Goal: Learn about a topic

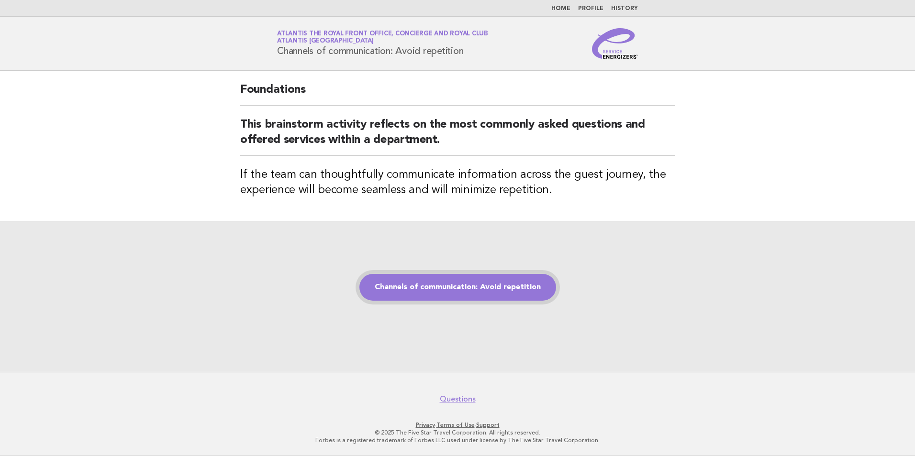
click at [475, 293] on link "Channels of communication: Avoid repetition" at bounding box center [457, 287] width 197 height 27
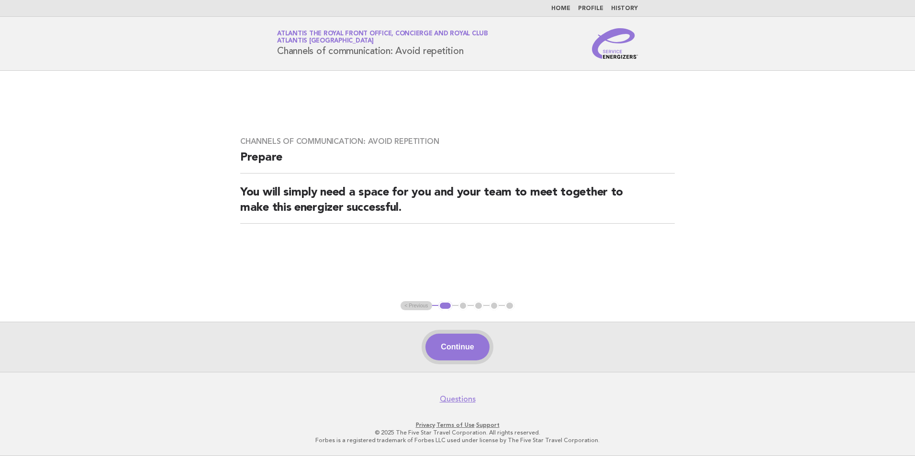
click at [454, 351] on button "Continue" at bounding box center [457, 347] width 64 height 27
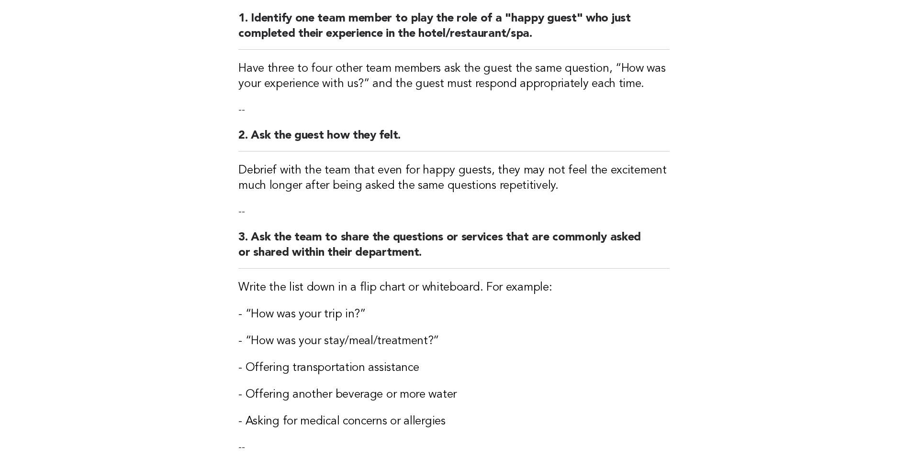
scroll to position [239, 0]
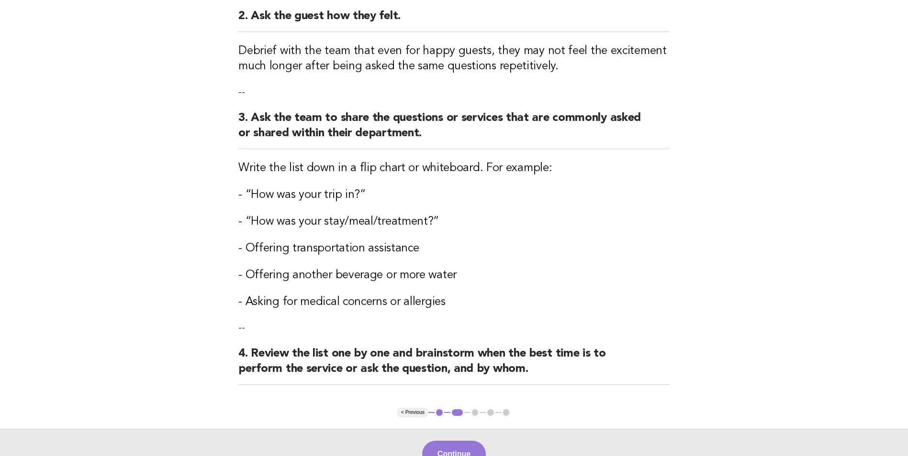
click at [457, 430] on div "Continue" at bounding box center [454, 454] width 908 height 50
click at [455, 448] on button "Continue" at bounding box center [454, 454] width 64 height 27
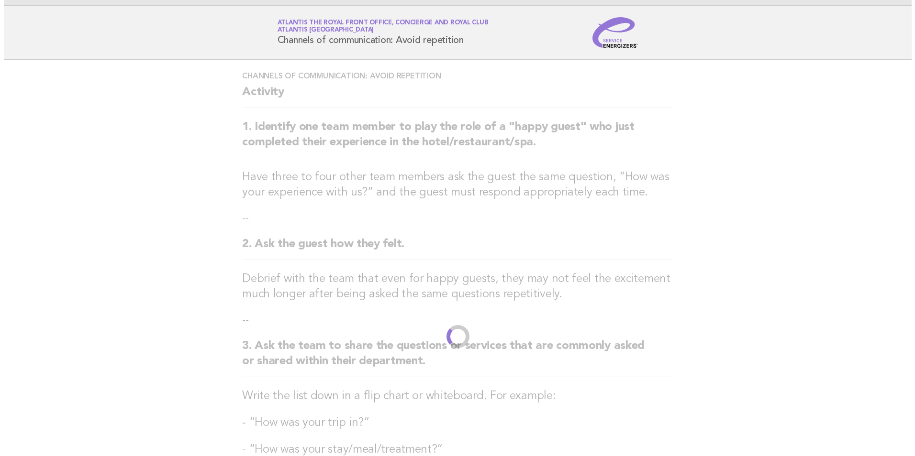
scroll to position [0, 0]
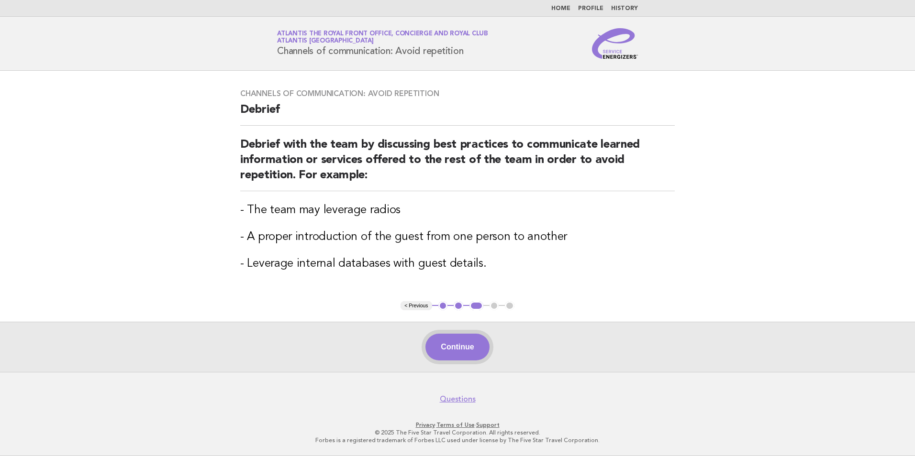
click at [437, 353] on button "Continue" at bounding box center [457, 347] width 64 height 27
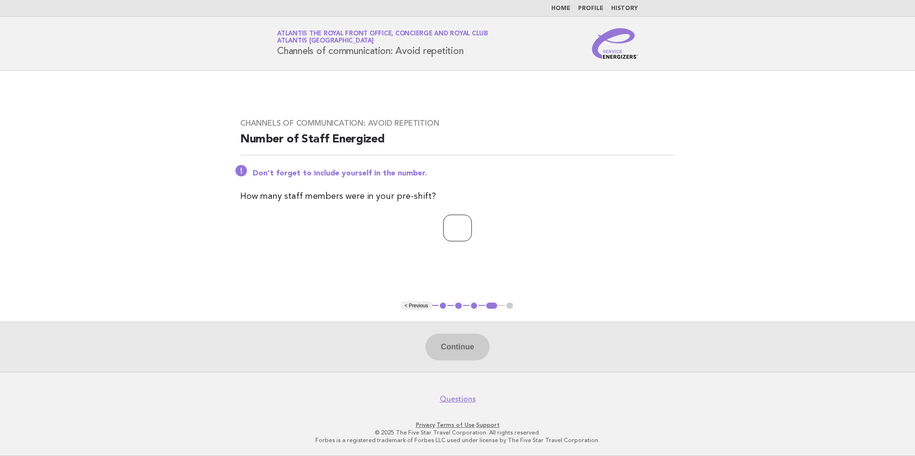
click at [455, 222] on input "number" at bounding box center [457, 228] width 29 height 27
type input "*"
click at [478, 343] on button "Continue" at bounding box center [457, 347] width 64 height 27
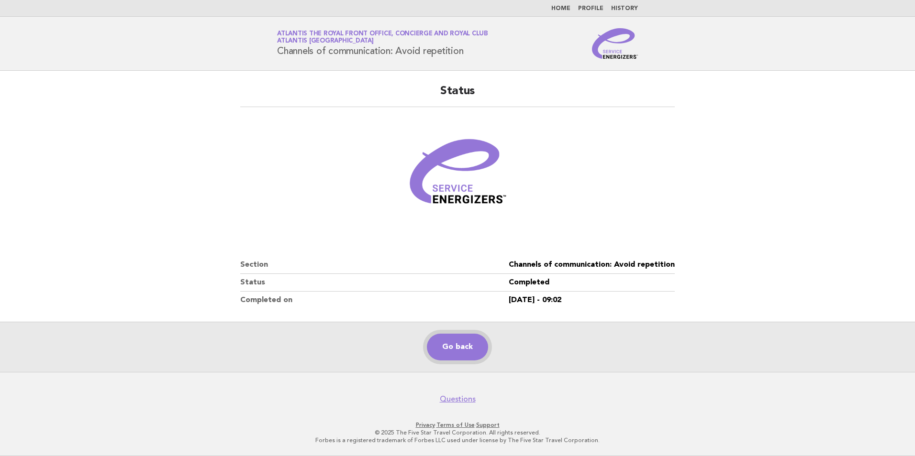
drag, startPoint x: 455, startPoint y: 351, endPoint x: 449, endPoint y: 343, distance: 9.9
click at [455, 351] on link "Go back" at bounding box center [457, 347] width 61 height 27
